Goal: Transaction & Acquisition: Purchase product/service

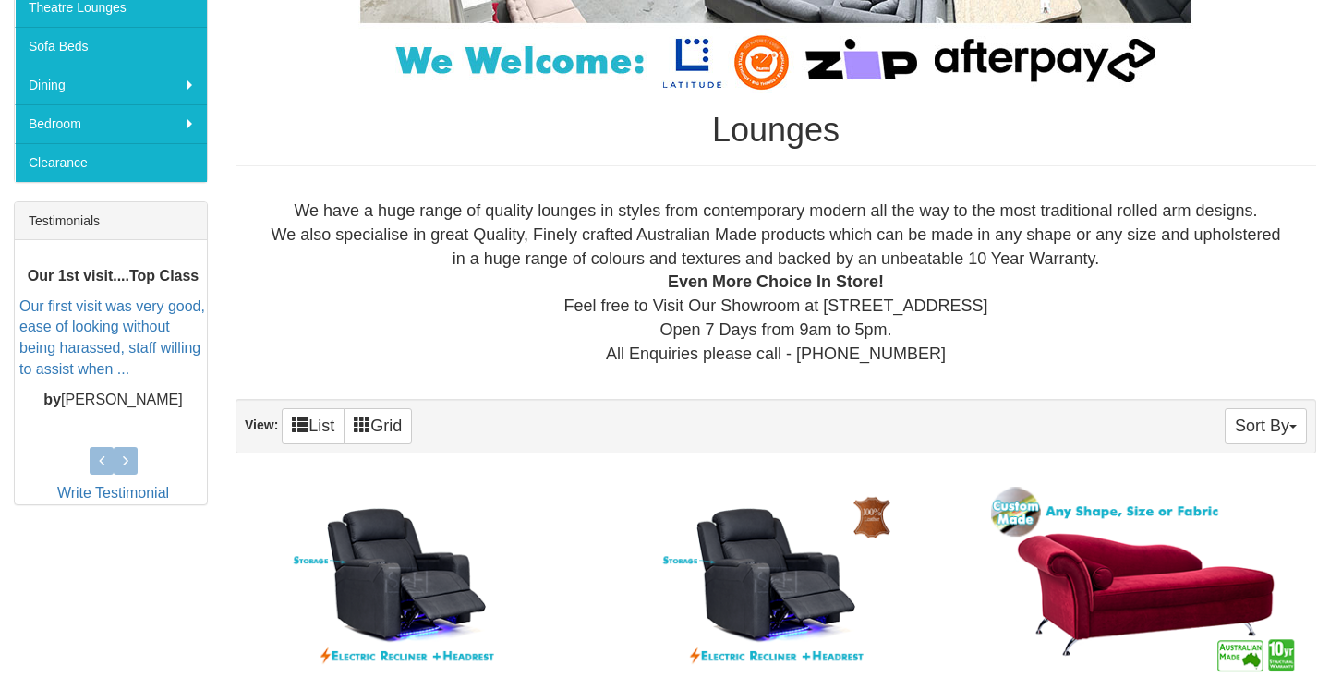
scroll to position [592, 0]
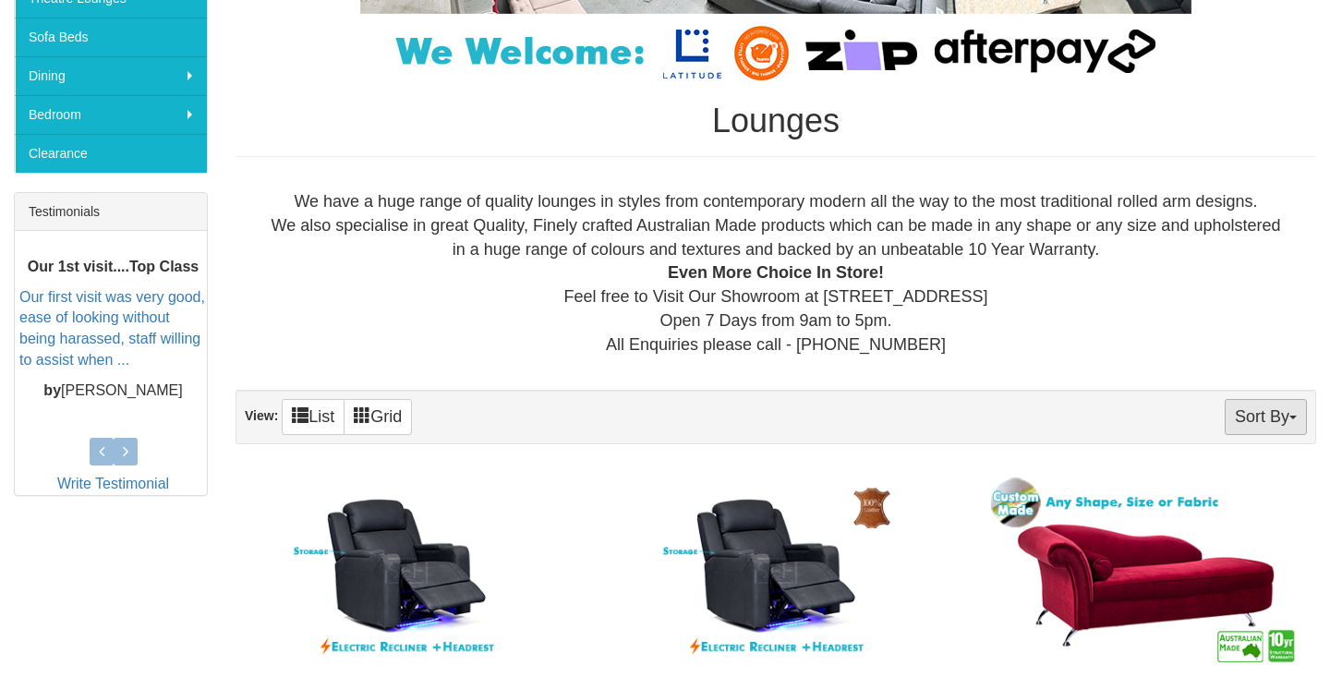
click at [1257, 425] on button "Sort By" at bounding box center [1266, 417] width 82 height 36
click at [1236, 476] on link "Price+" at bounding box center [1233, 478] width 146 height 24
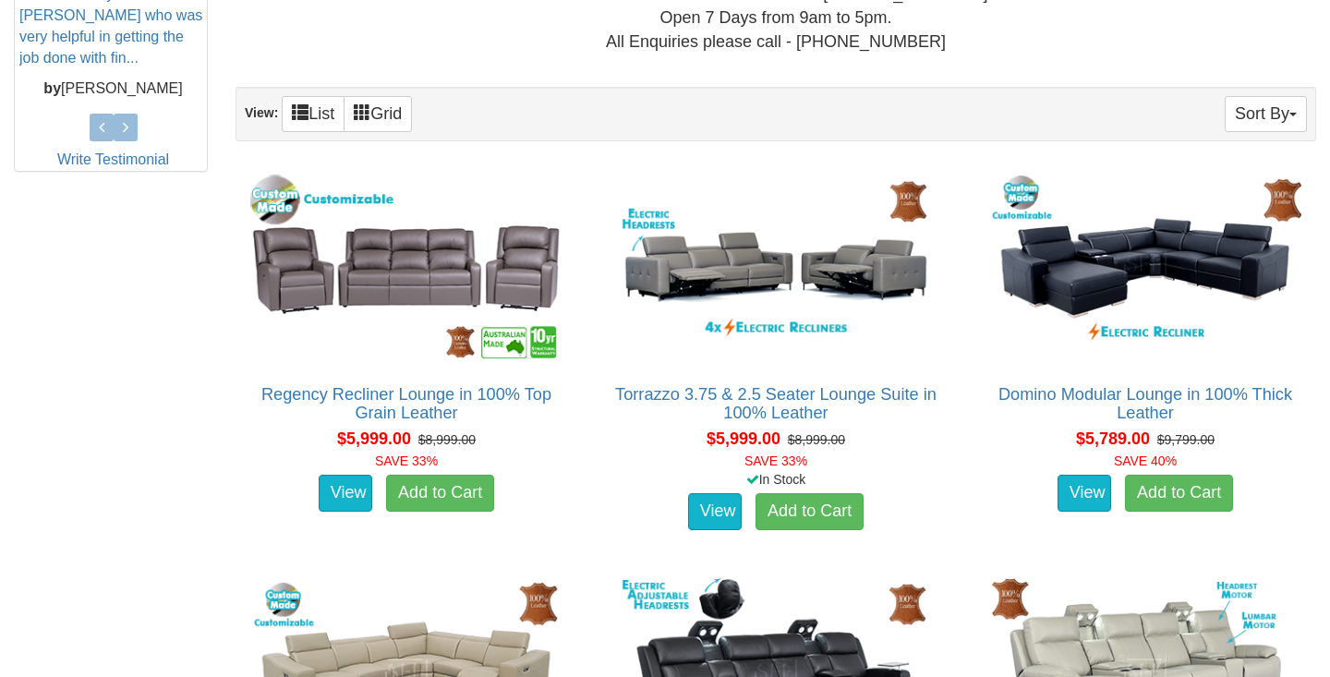
scroll to position [899, 0]
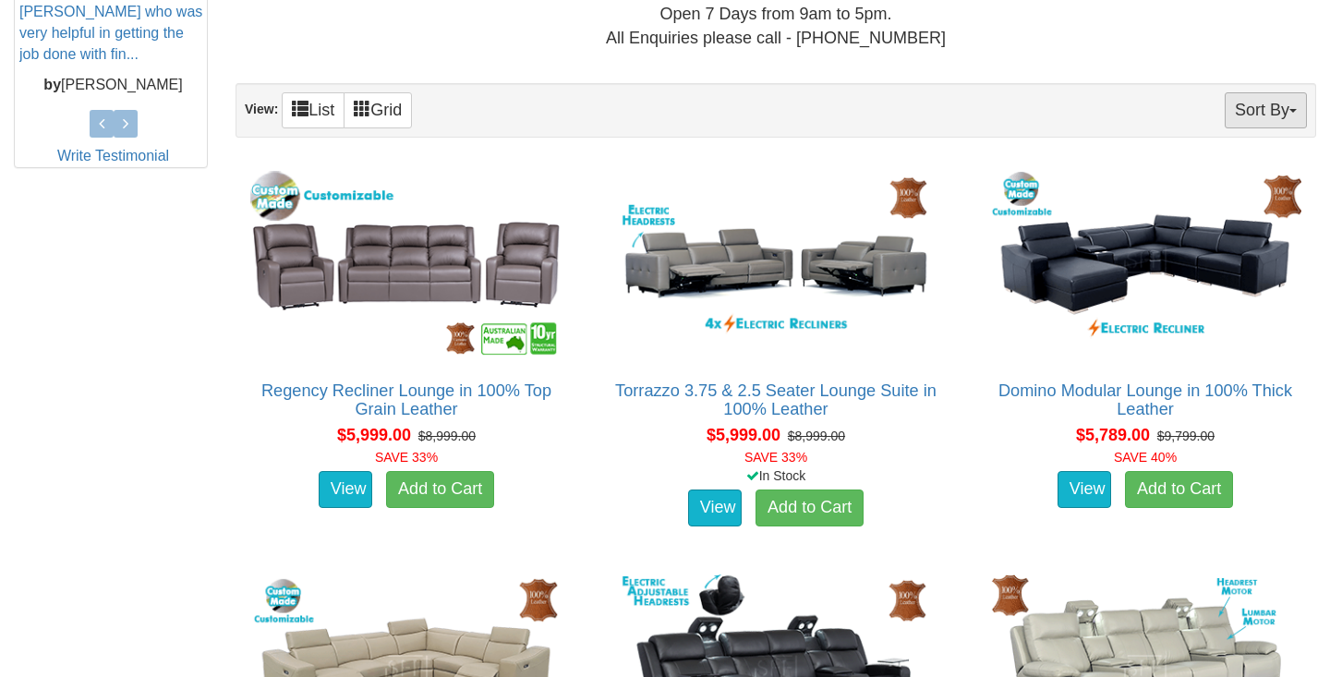
click at [1252, 114] on button "Sort By" at bounding box center [1266, 110] width 82 height 36
click at [1234, 171] on link "Price-" at bounding box center [1233, 172] width 146 height 24
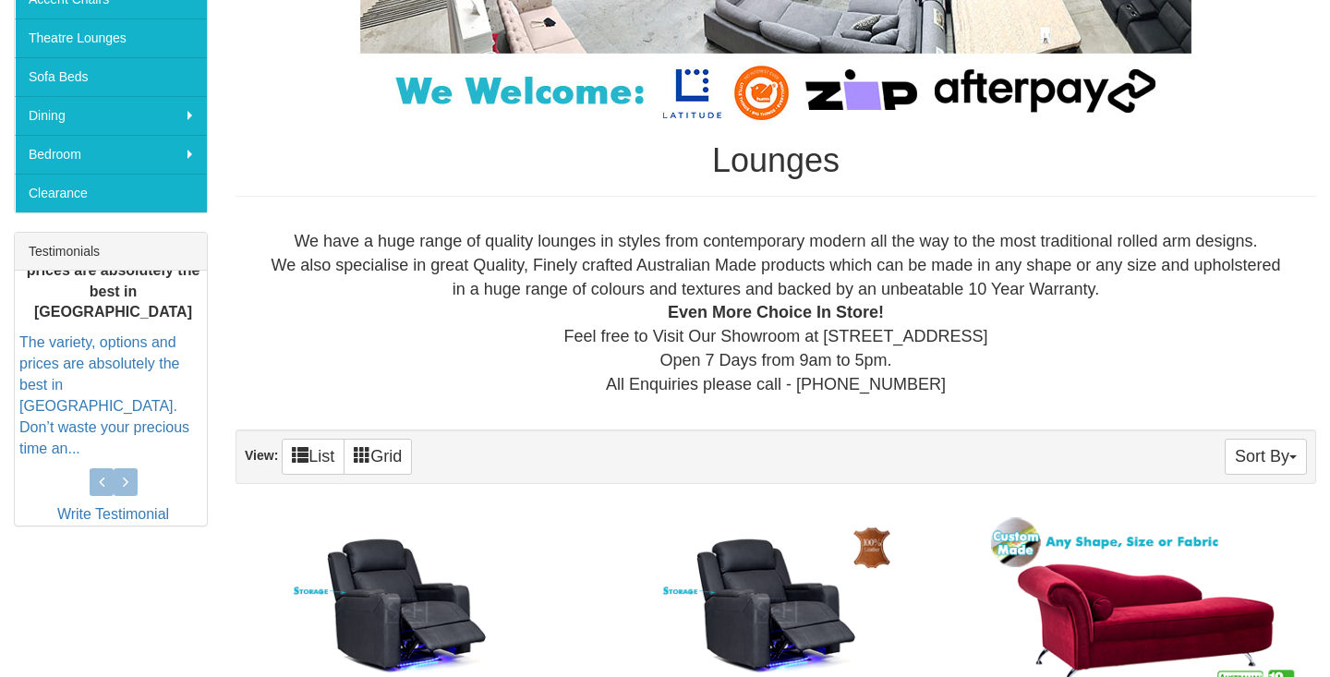
scroll to position [574, 0]
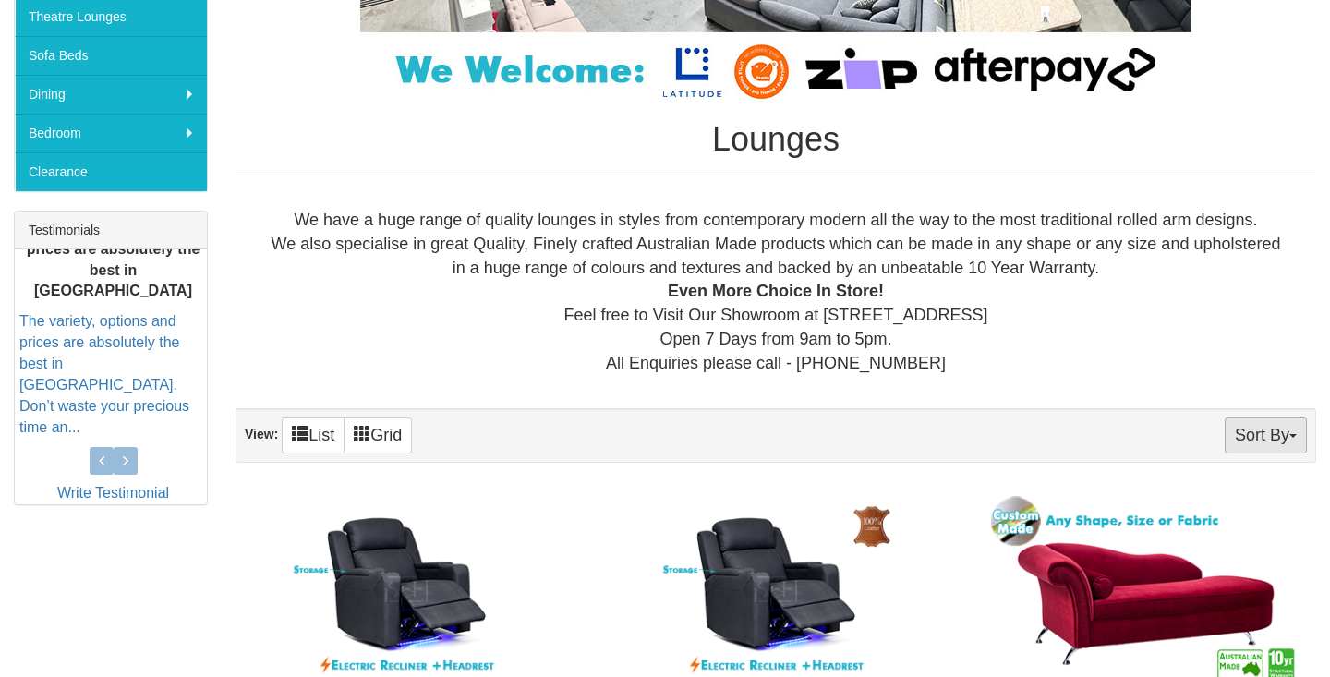
click at [1266, 439] on button "Sort By" at bounding box center [1266, 435] width 82 height 36
click at [1239, 498] on link "Price+" at bounding box center [1233, 497] width 146 height 24
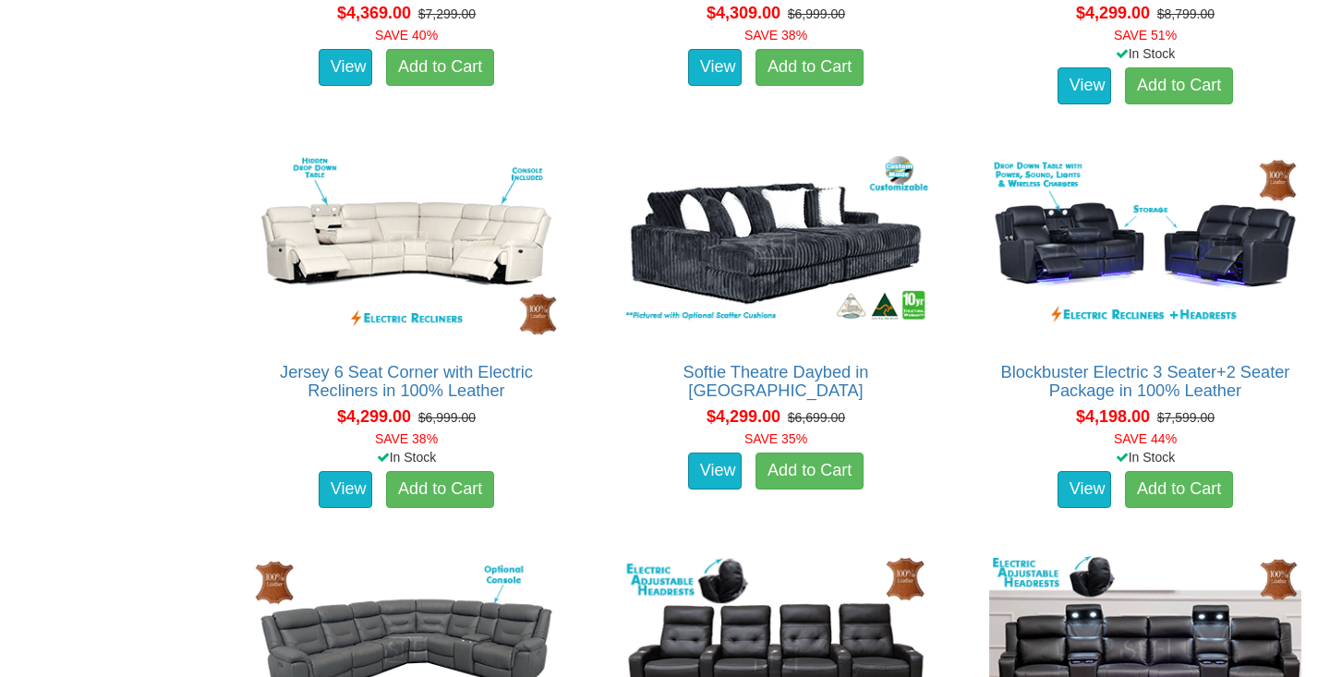
scroll to position [3740, 0]
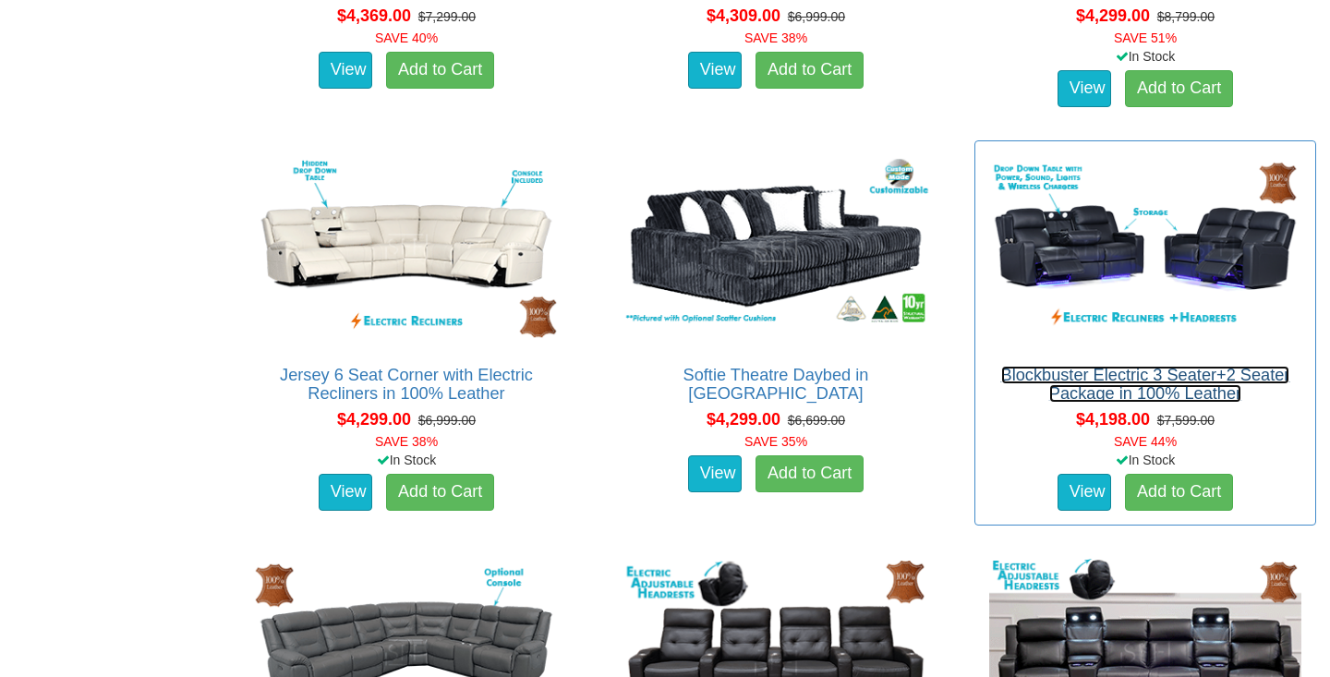
click at [1152, 379] on link "Blockbuster Electric 3 Seater+2 Seater Package in 100% Leather" at bounding box center [1145, 384] width 289 height 37
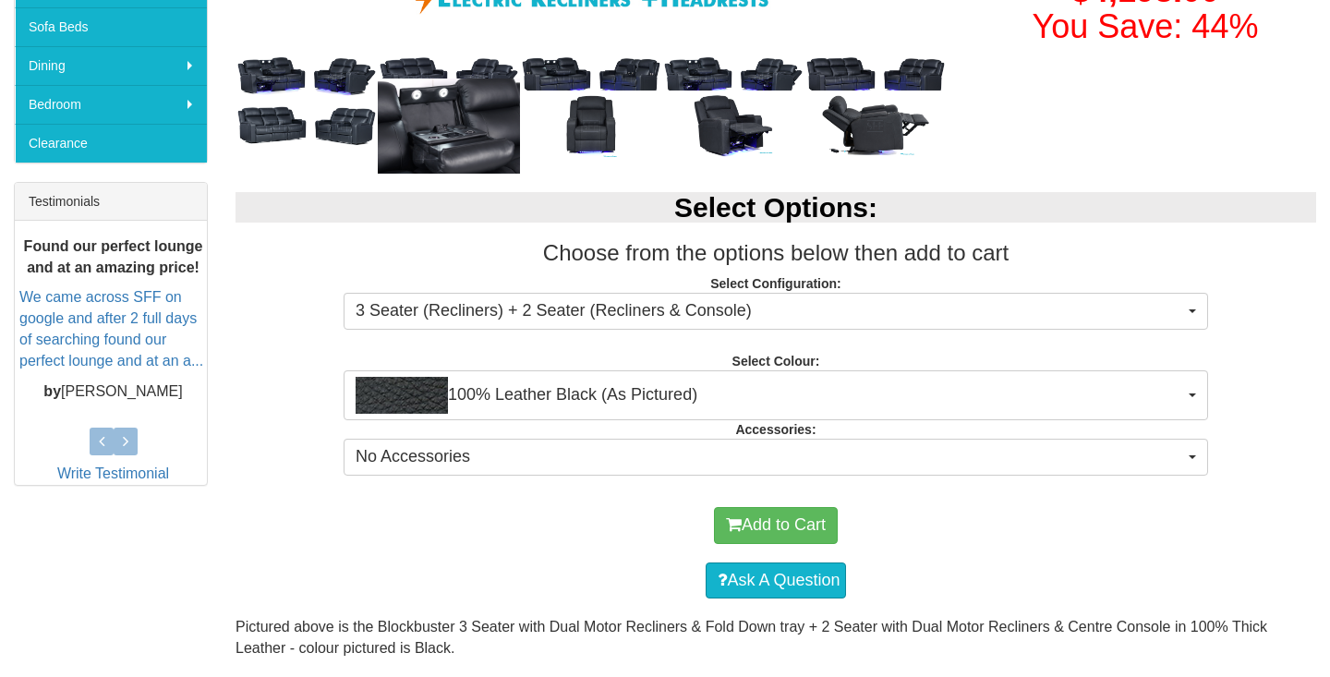
scroll to position [607, 0]
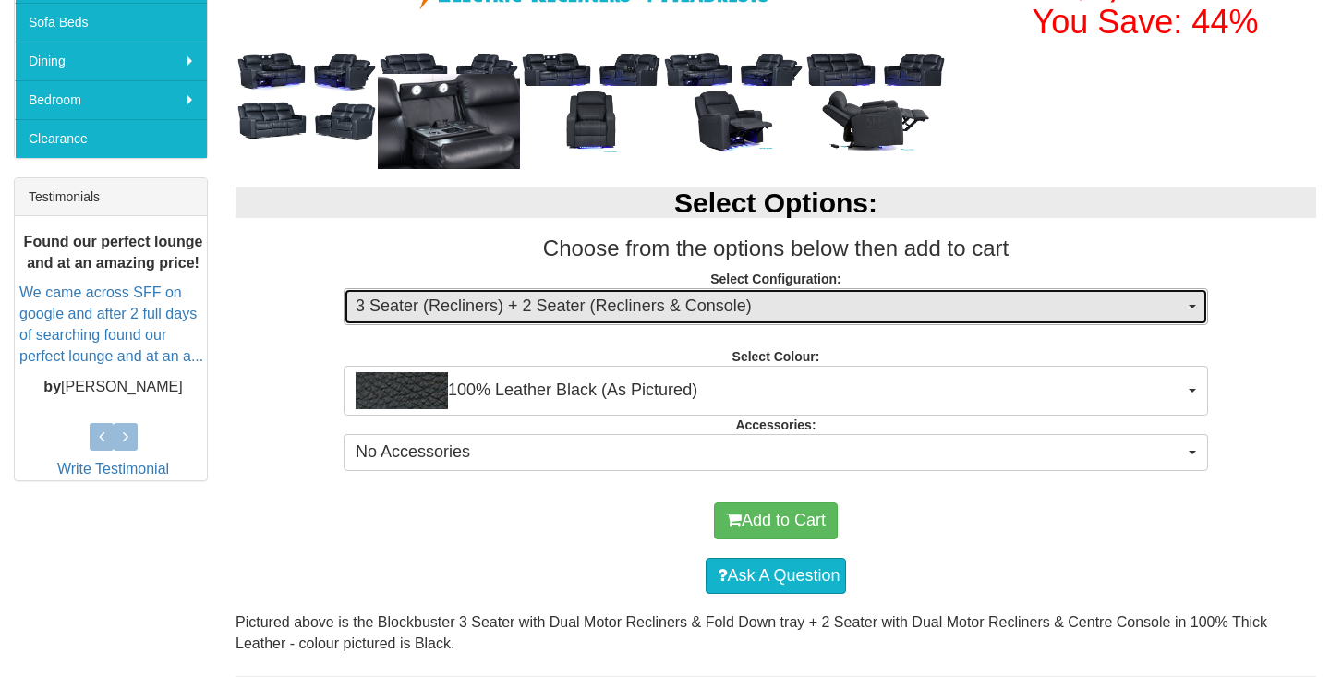
click at [664, 314] on span "3 Seater (Recliners) + 2 Seater (Recliners & Console)" at bounding box center [770, 307] width 828 height 24
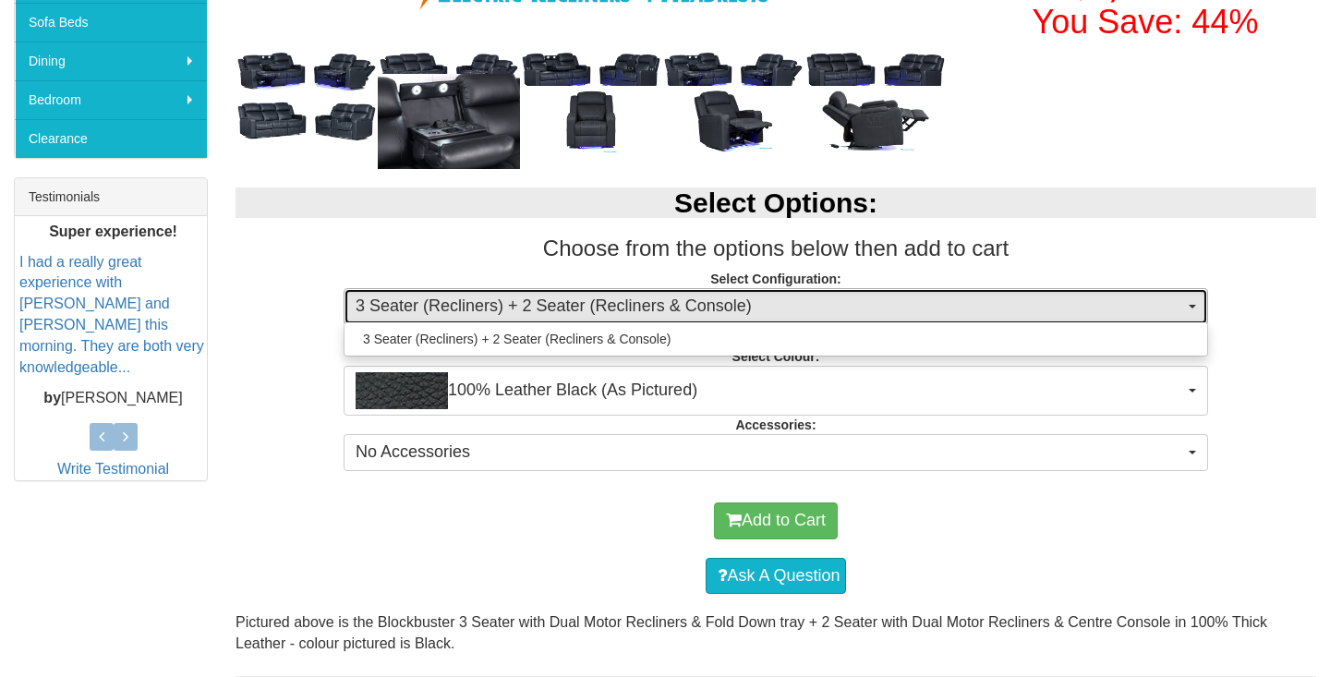
click at [664, 314] on span "3 Seater (Recliners) + 2 Seater (Recliners & Console)" at bounding box center [770, 307] width 828 height 24
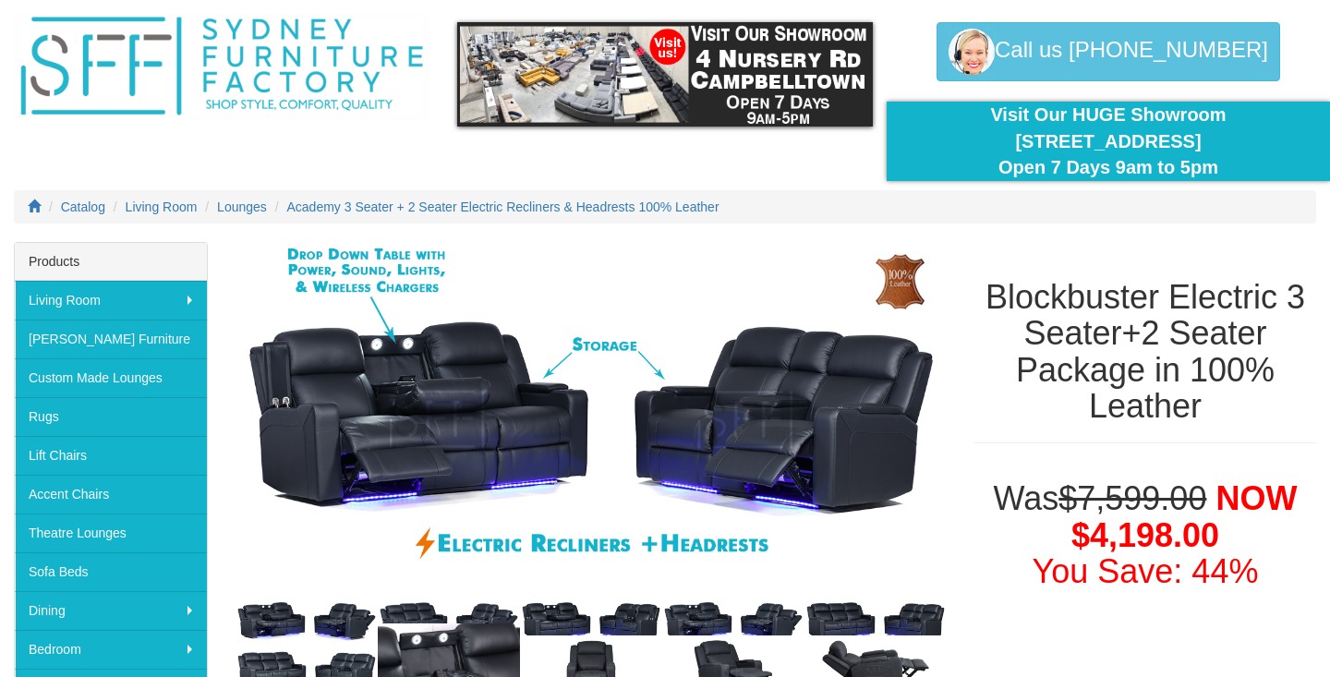
scroll to position [55, 0]
